Goal: Book appointment/travel/reservation

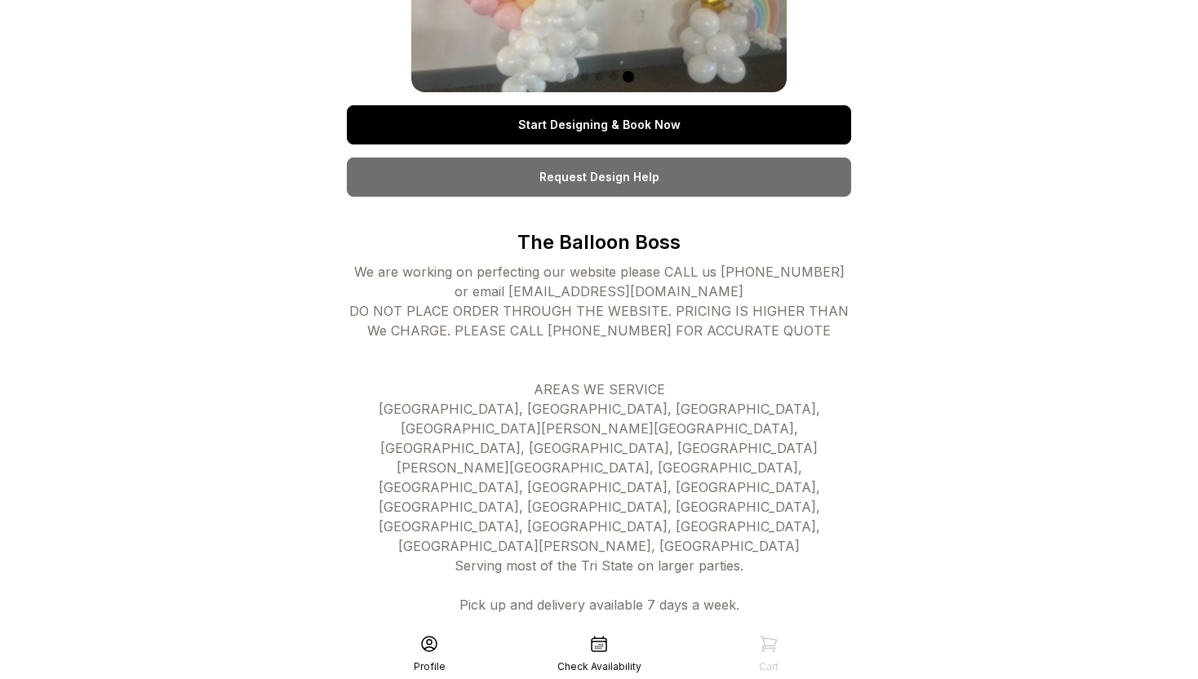
scroll to position [299, 0]
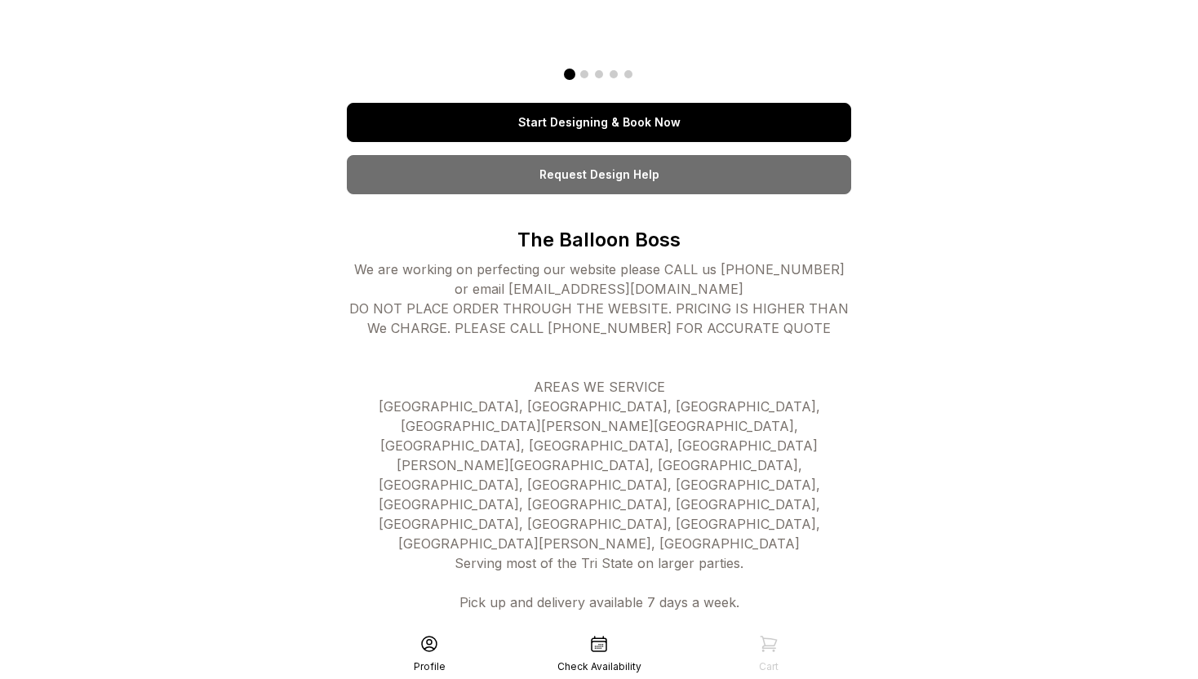
click at [653, 123] on link "Start Designing & Book Now" at bounding box center [599, 122] width 504 height 39
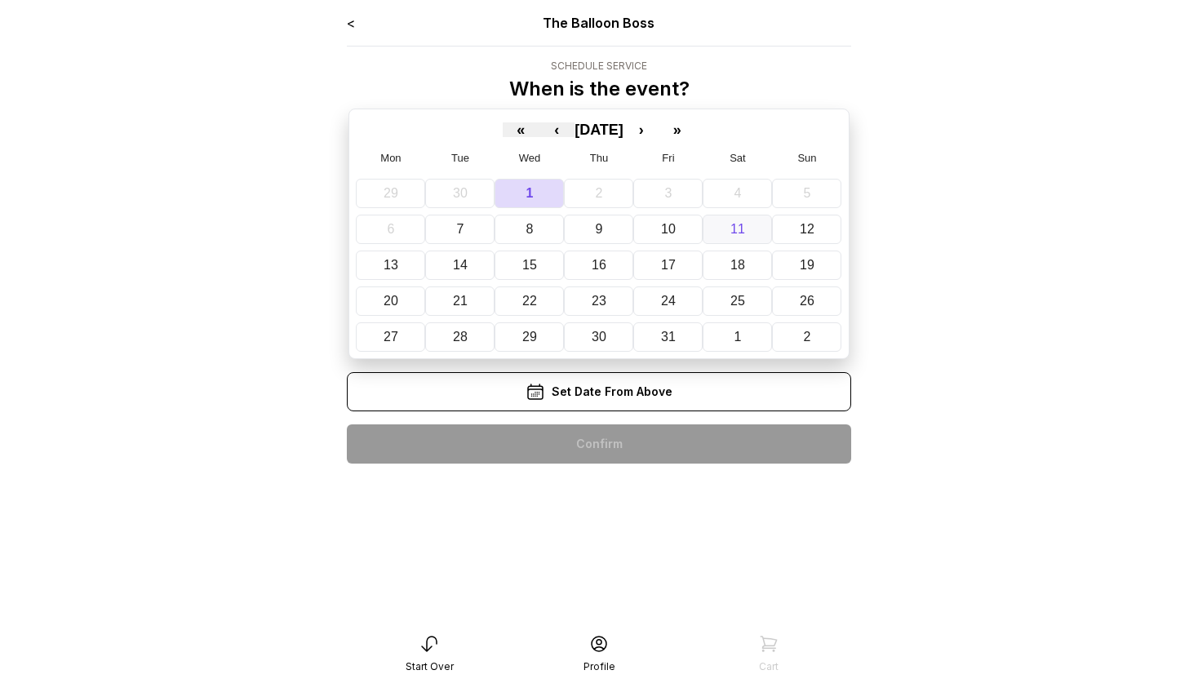
click at [754, 229] on button "11" at bounding box center [736, 229] width 69 height 29
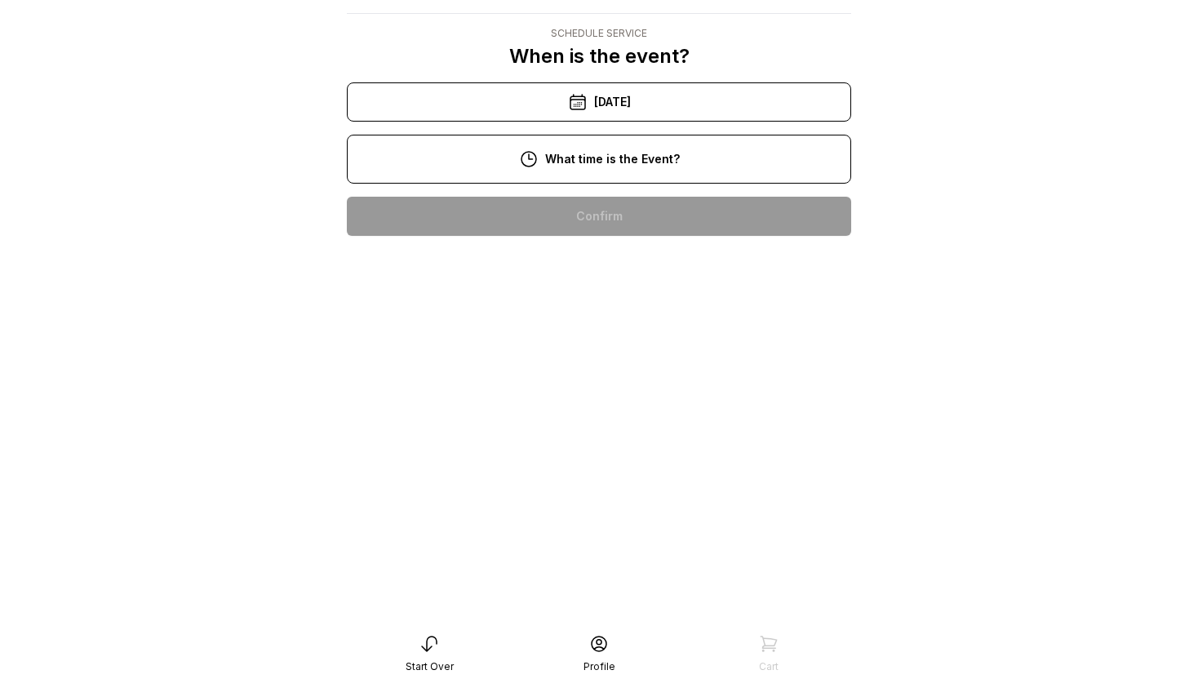
scroll to position [206, 0]
click at [614, 562] on div "5:00 pm" at bounding box center [599, 581] width 478 height 39
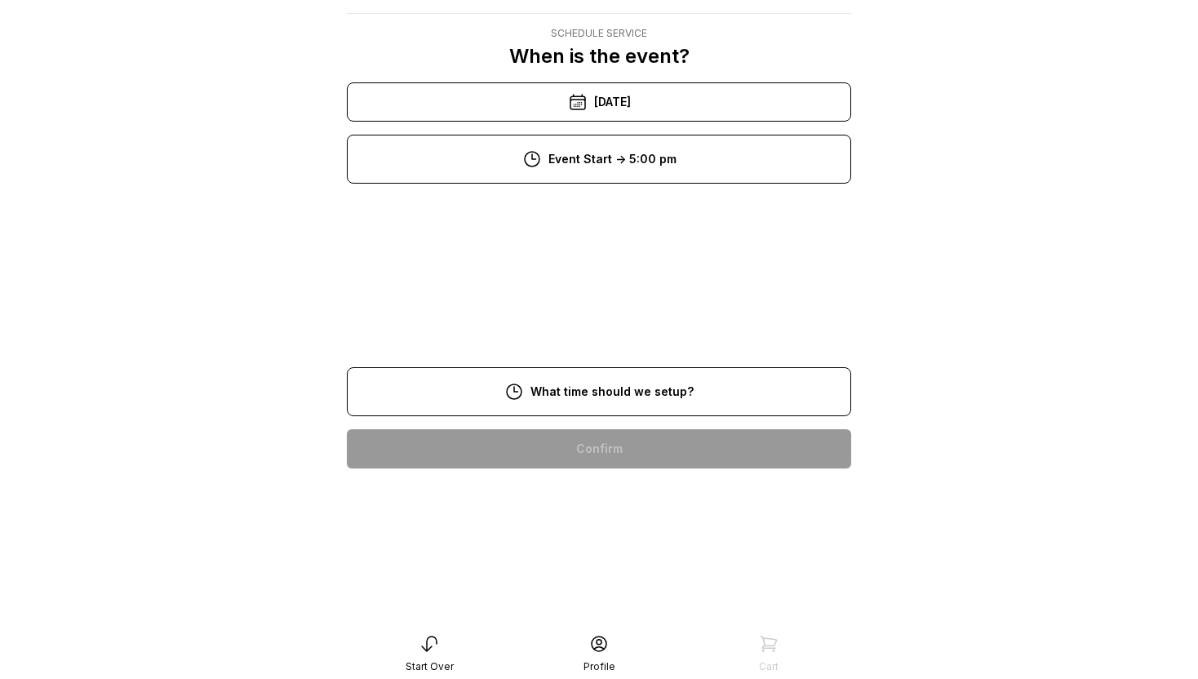
scroll to position [33, 0]
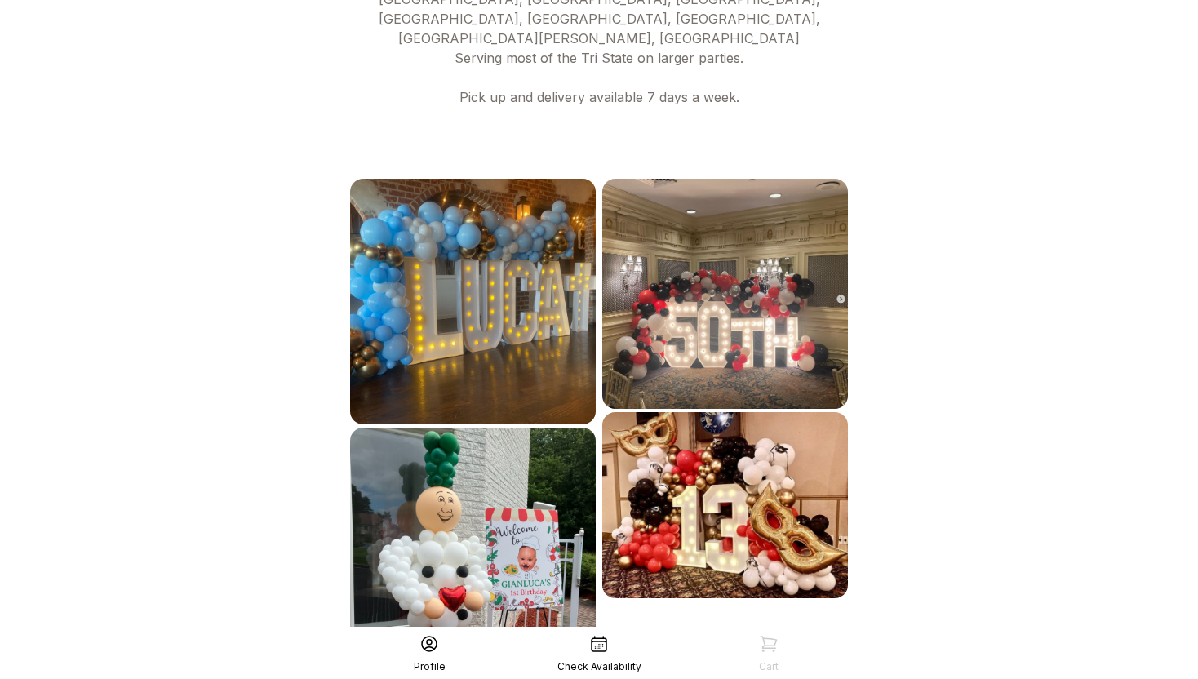
scroll to position [863, 0]
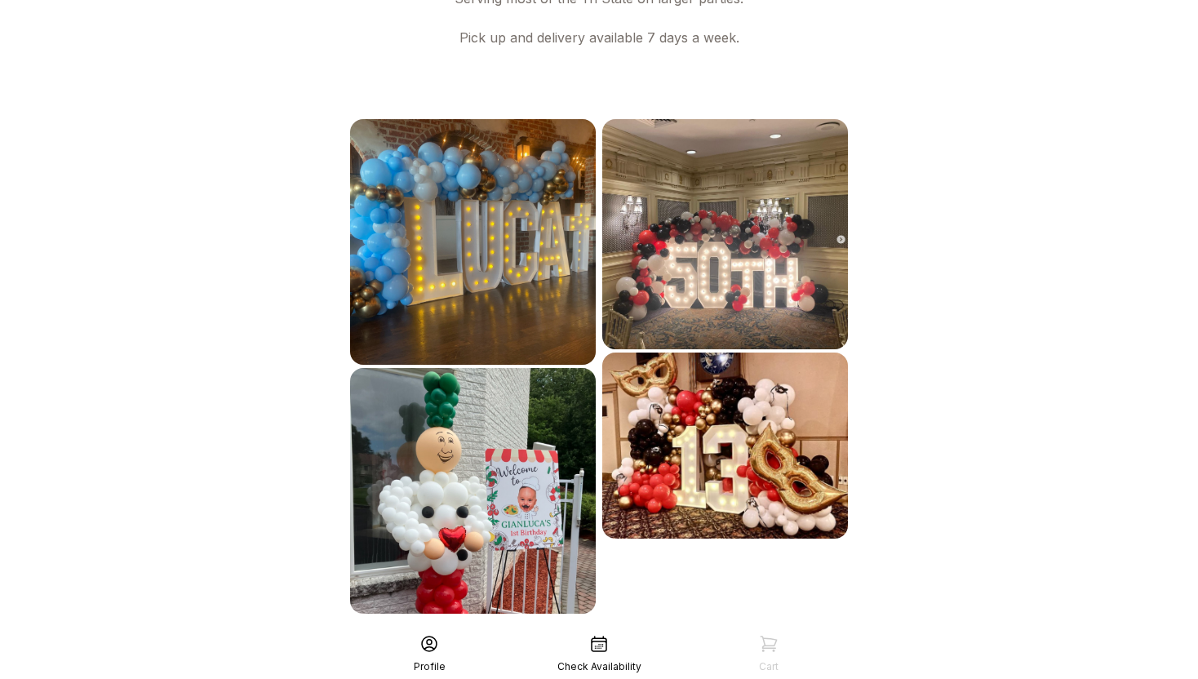
click at [580, 630] on div "See More" at bounding box center [599, 649] width 504 height 39
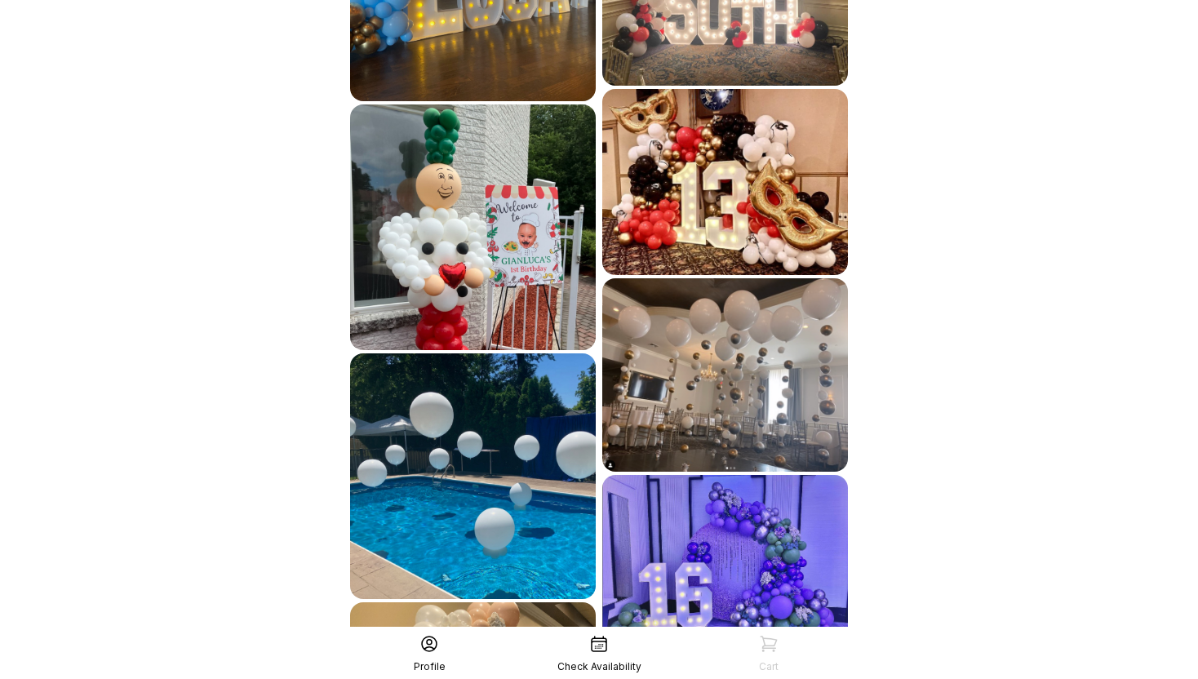
scroll to position [1132, 0]
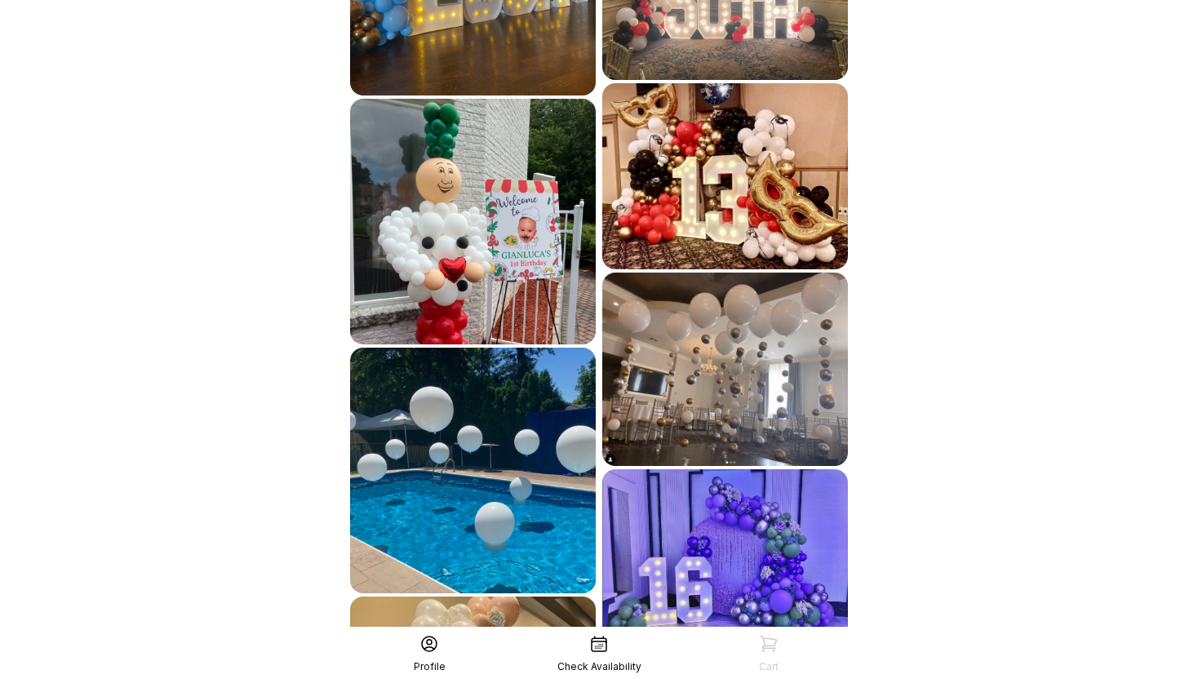
click at [742, 283] on img at bounding box center [725, 369] width 246 height 193
click at [801, 281] on img at bounding box center [725, 369] width 246 height 193
